Goal: Information Seeking & Learning: Check status

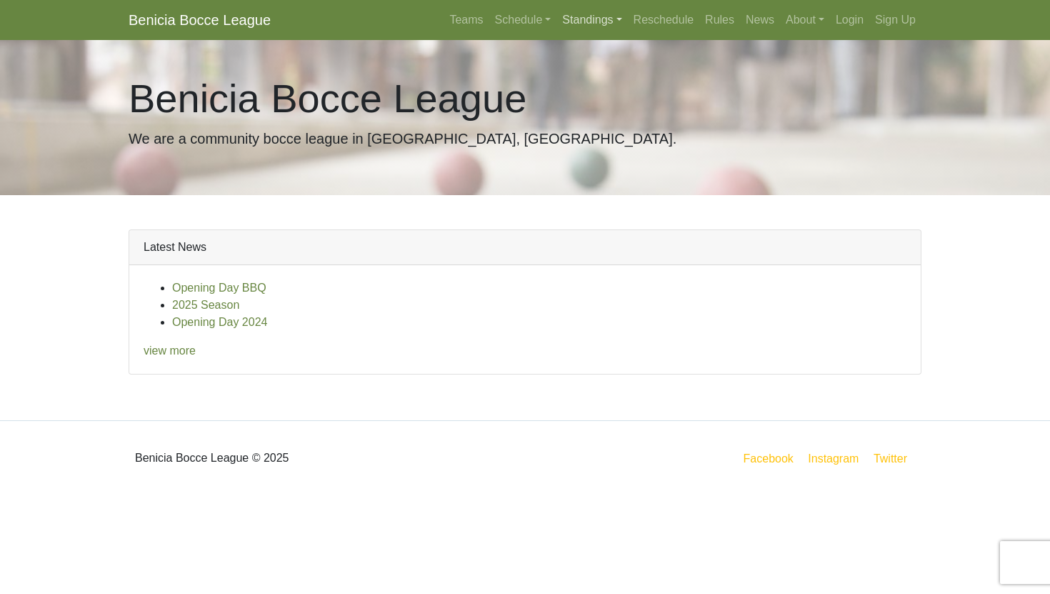
click at [562, 31] on link "Standings" at bounding box center [592, 20] width 71 height 29
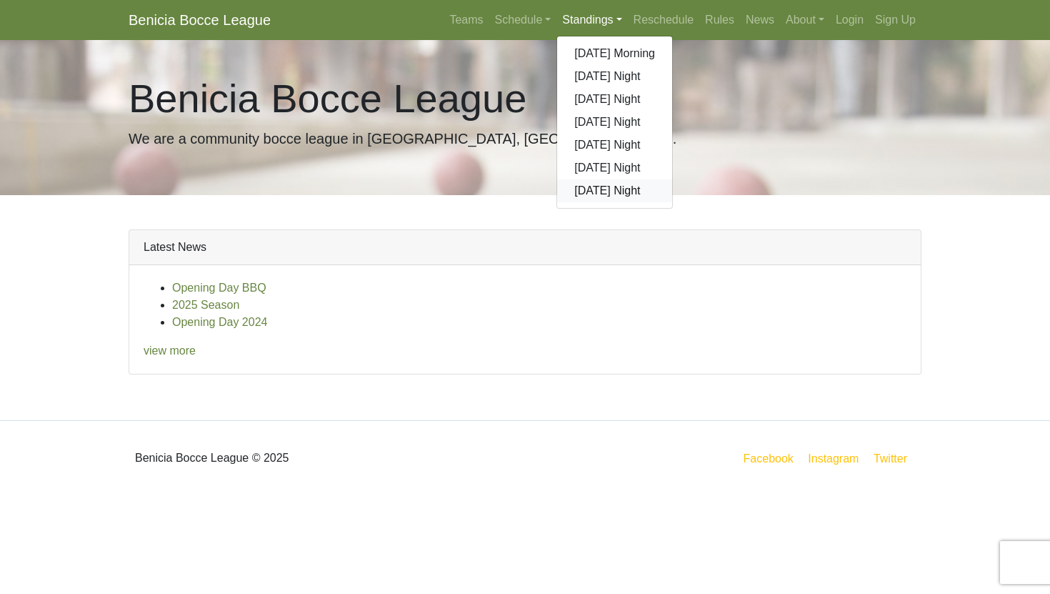
click at [585, 186] on link "[DATE] Night" at bounding box center [614, 190] width 115 height 23
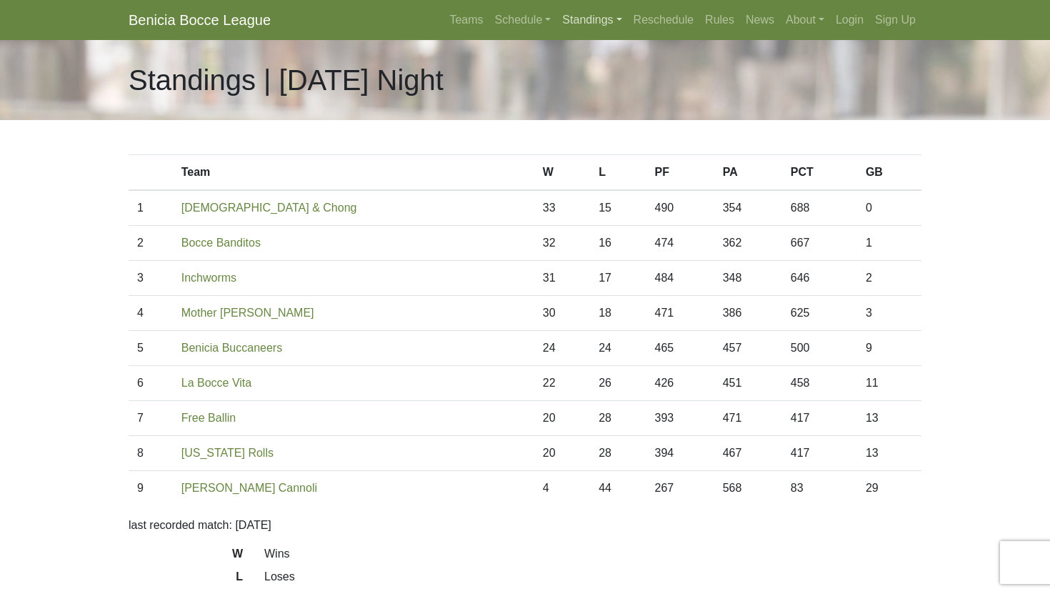
click at [567, 24] on link "Standings" at bounding box center [592, 20] width 71 height 29
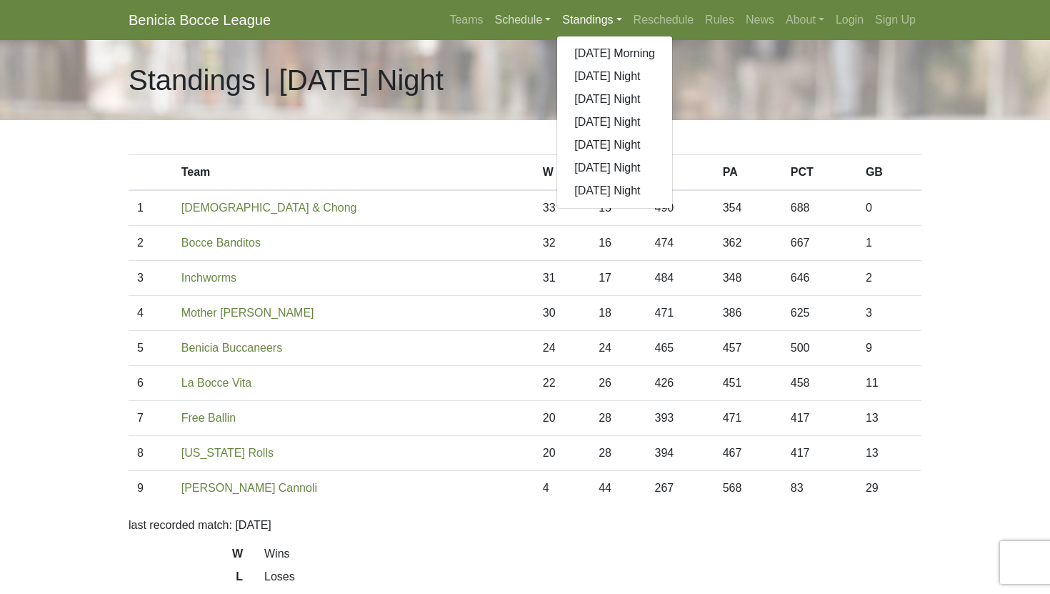
click at [516, 11] on link "Schedule" at bounding box center [523, 20] width 68 height 29
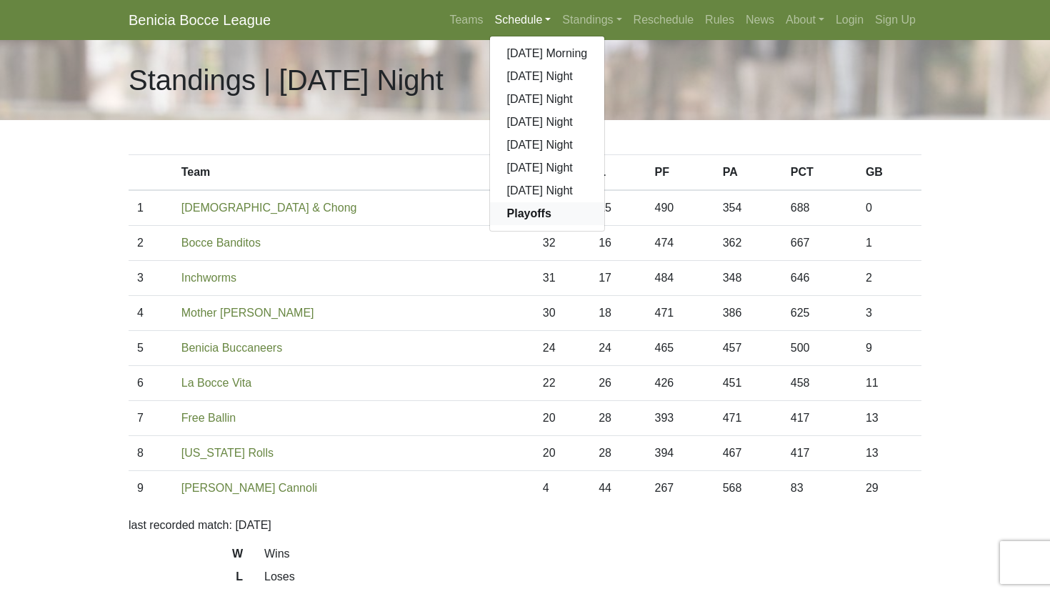
click at [514, 223] on link "Playoffs" at bounding box center [547, 213] width 115 height 23
